Goal: Transaction & Acquisition: Purchase product/service

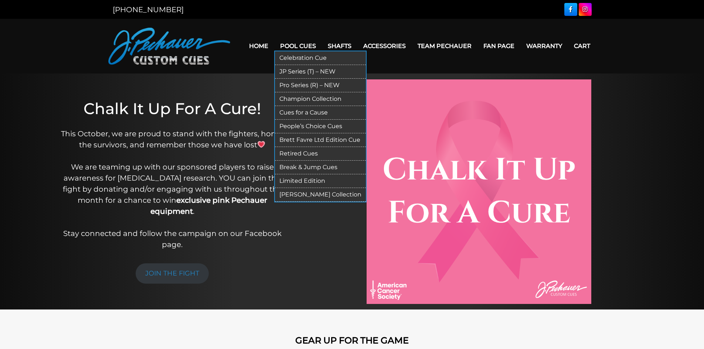
click at [310, 69] on link "JP Series (T) – NEW" at bounding box center [320, 72] width 91 height 14
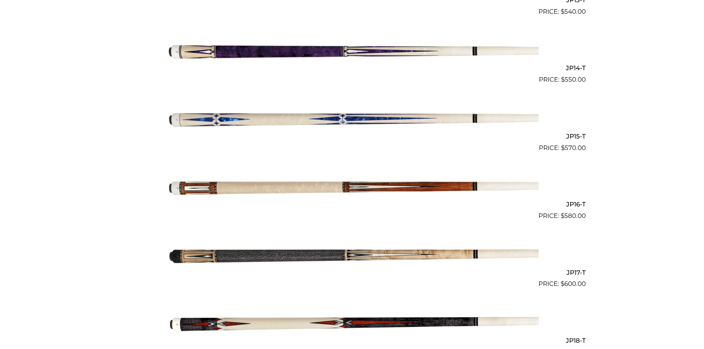
scroll to position [1108, 0]
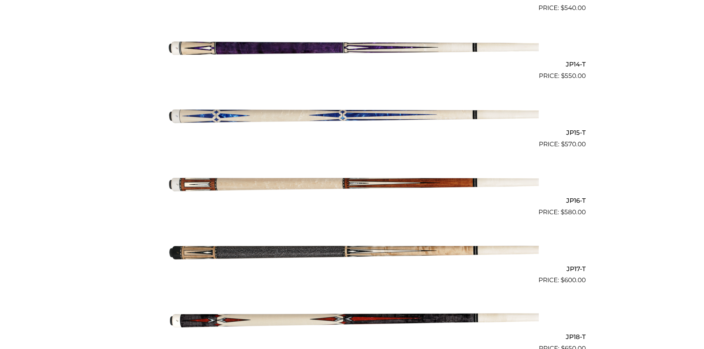
click at [463, 179] on img at bounding box center [351, 183] width 373 height 62
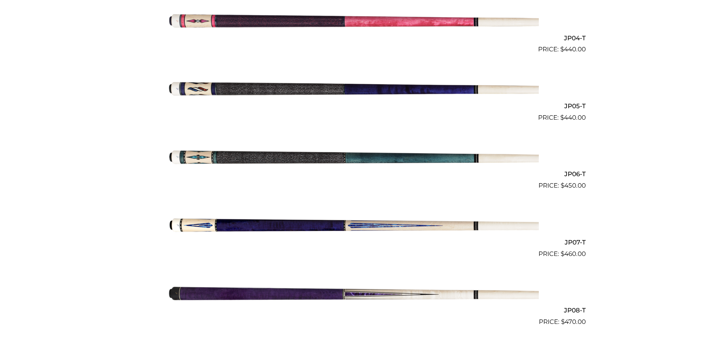
scroll to position [460, 0]
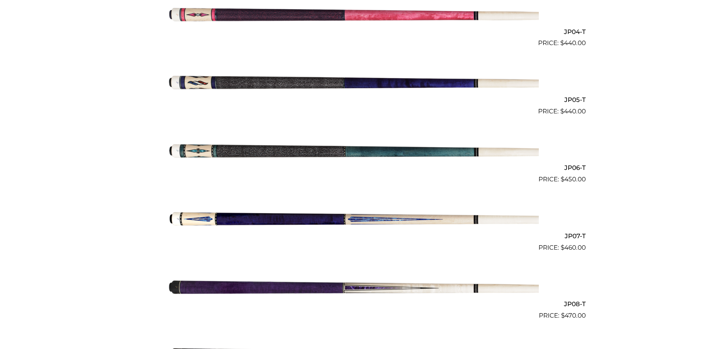
click at [375, 152] on img at bounding box center [351, 150] width 373 height 62
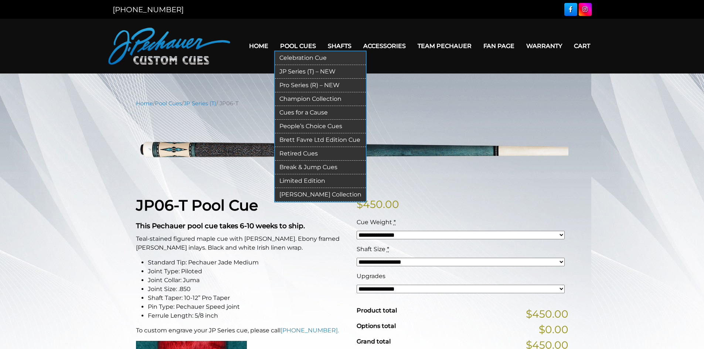
click at [296, 83] on link "Pro Series (R) – NEW" at bounding box center [320, 86] width 91 height 14
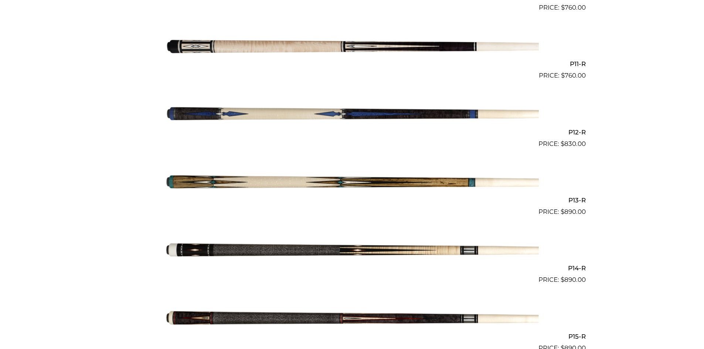
scroll to position [905, 0]
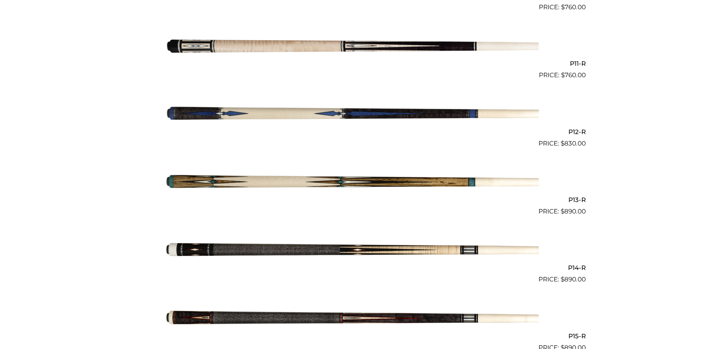
click at [472, 183] on img at bounding box center [351, 182] width 373 height 62
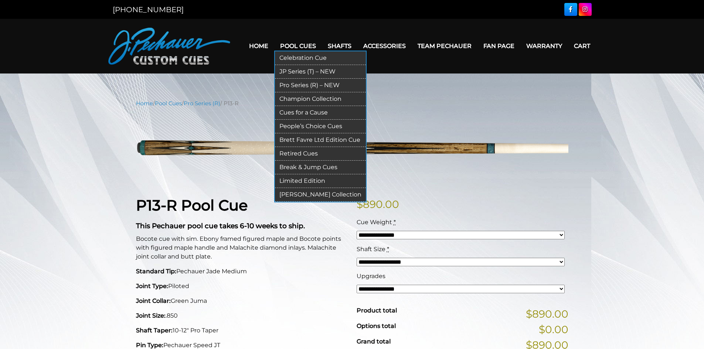
click at [293, 192] on link "[PERSON_NAME] Collection" at bounding box center [320, 195] width 91 height 14
